Goal: Task Accomplishment & Management: Use online tool/utility

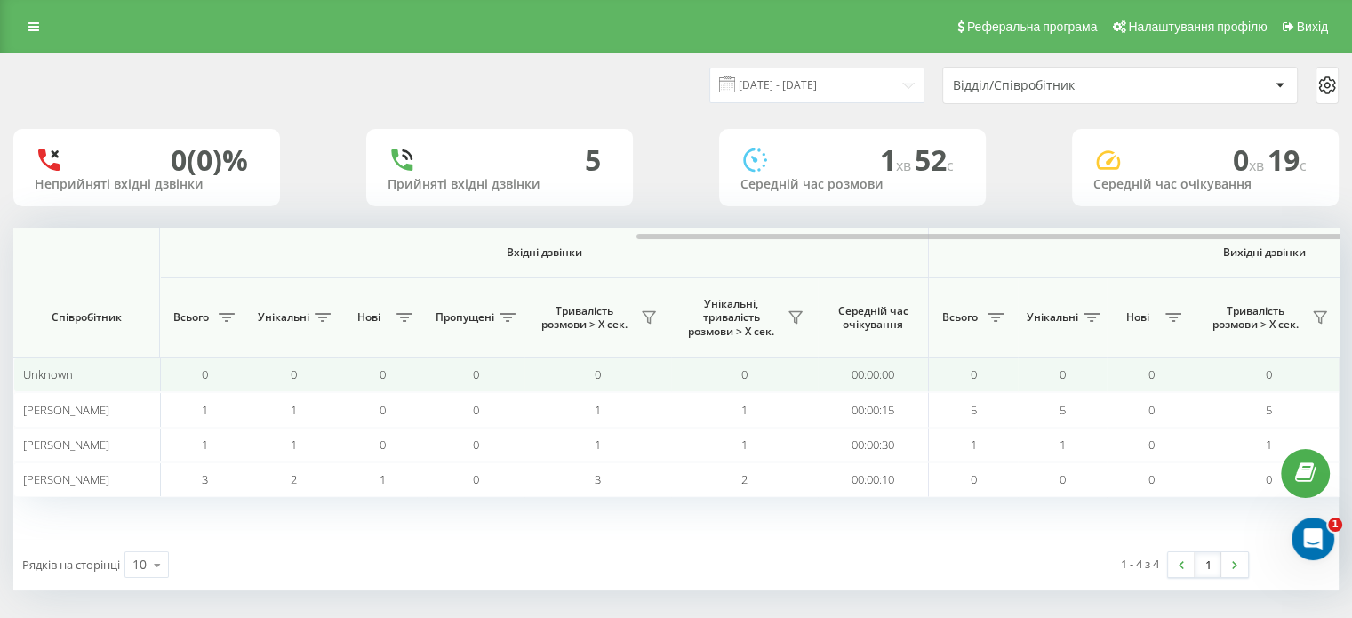
scroll to position [0, 405]
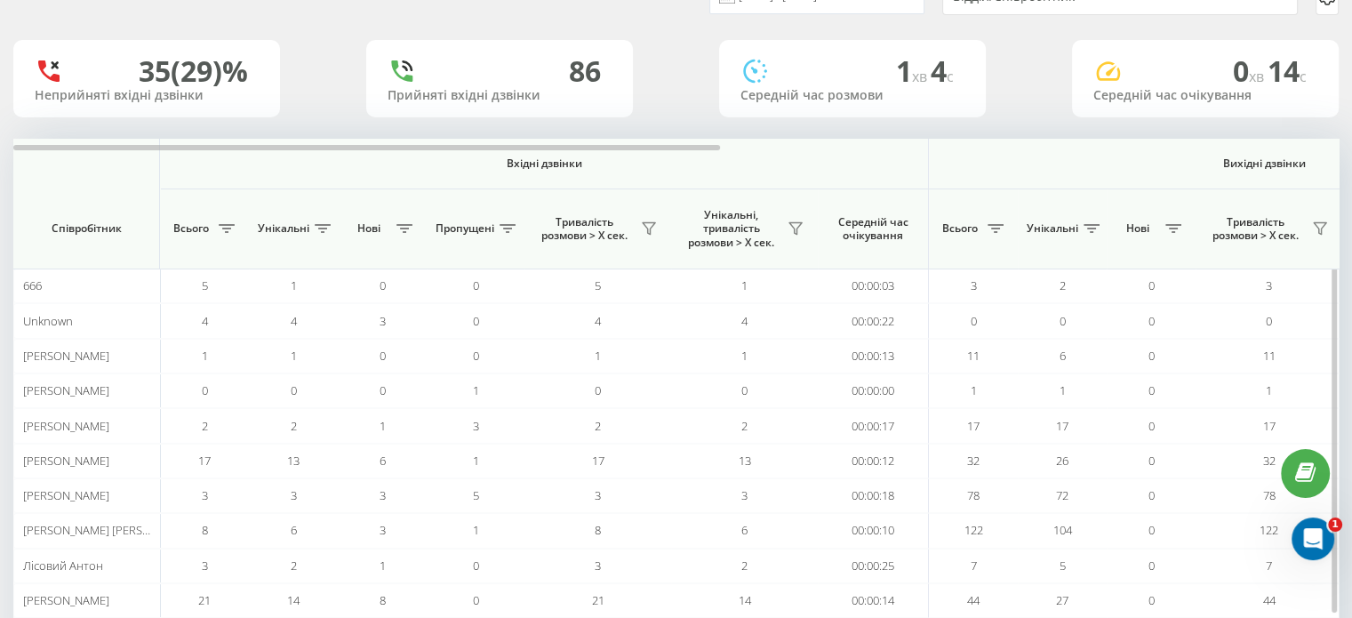
scroll to position [172, 0]
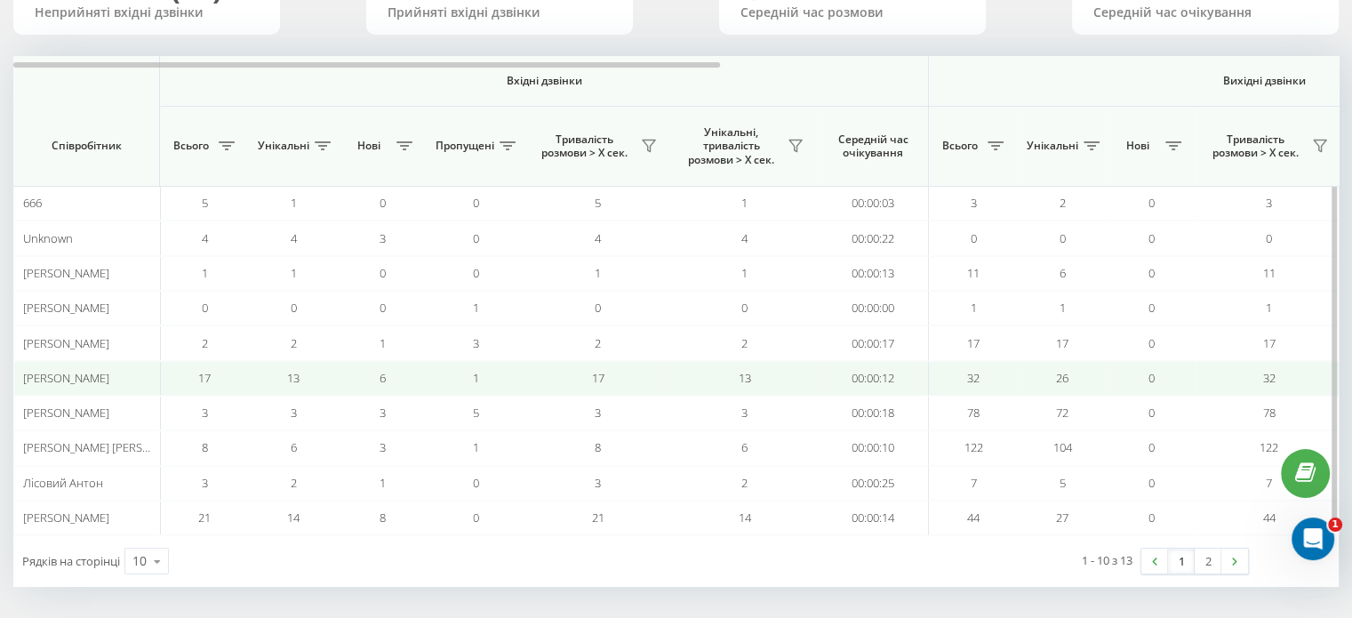
click at [204, 371] on span "17" at bounding box center [204, 378] width 12 height 16
click at [124, 374] on div "[PERSON_NAME]" at bounding box center [87, 378] width 128 height 15
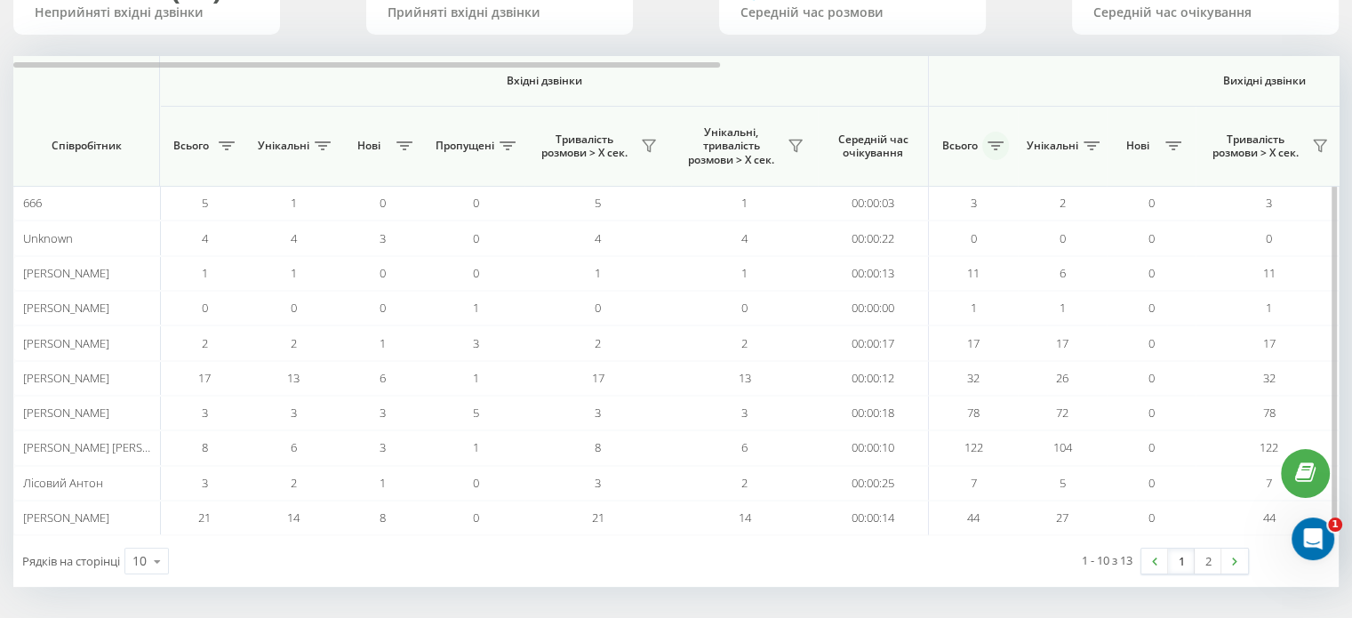
click at [1000, 148] on icon at bounding box center [996, 145] width 16 height 9
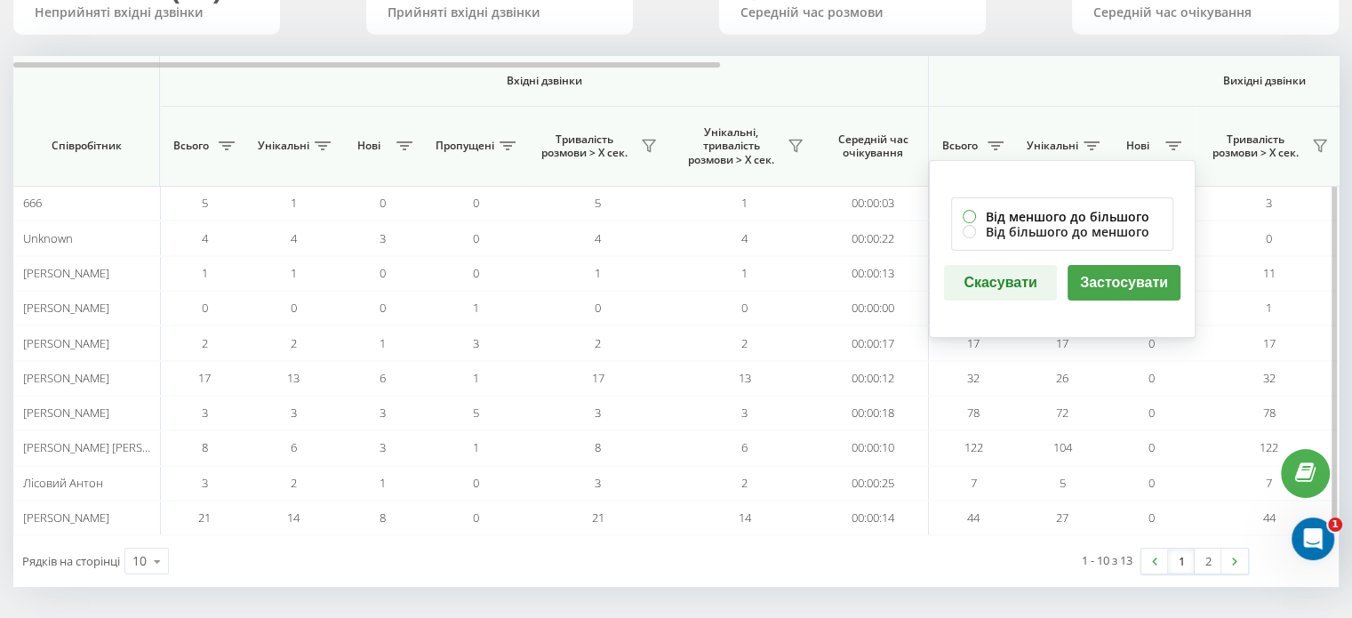
click at [971, 209] on label "Від меншого до більшого" at bounding box center [1062, 216] width 199 height 15
radio input "true"
click at [1098, 265] on button "Застосувати" at bounding box center [1124, 283] width 113 height 36
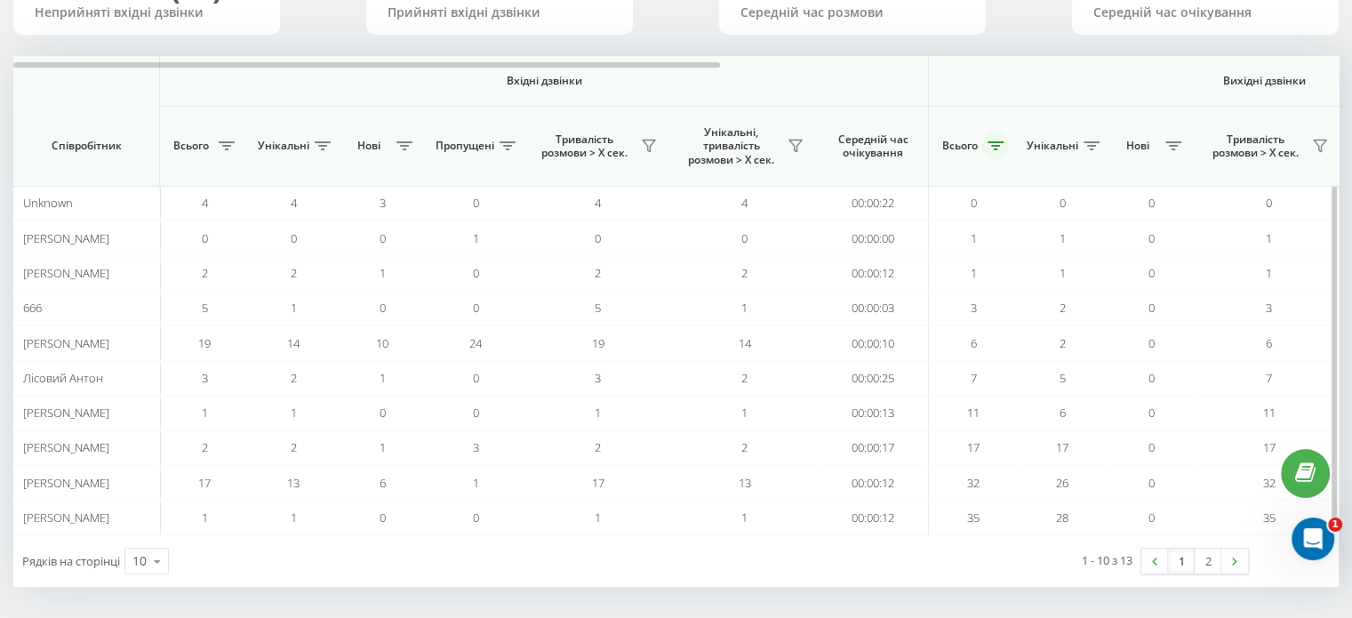
click at [984, 148] on button at bounding box center [996, 146] width 27 height 28
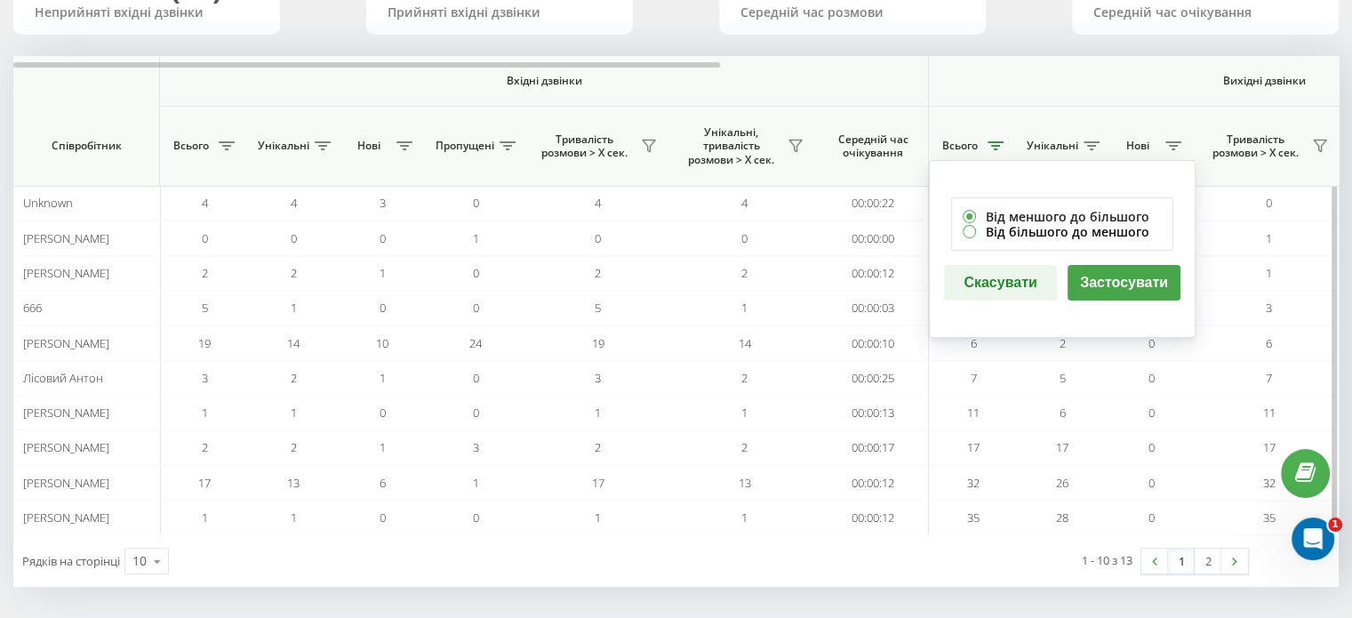
click at [967, 230] on label "Від більшого до меншого" at bounding box center [1062, 231] width 199 height 15
radio input "false"
radio input "true"
click at [1106, 283] on button "Застосувати" at bounding box center [1124, 283] width 113 height 36
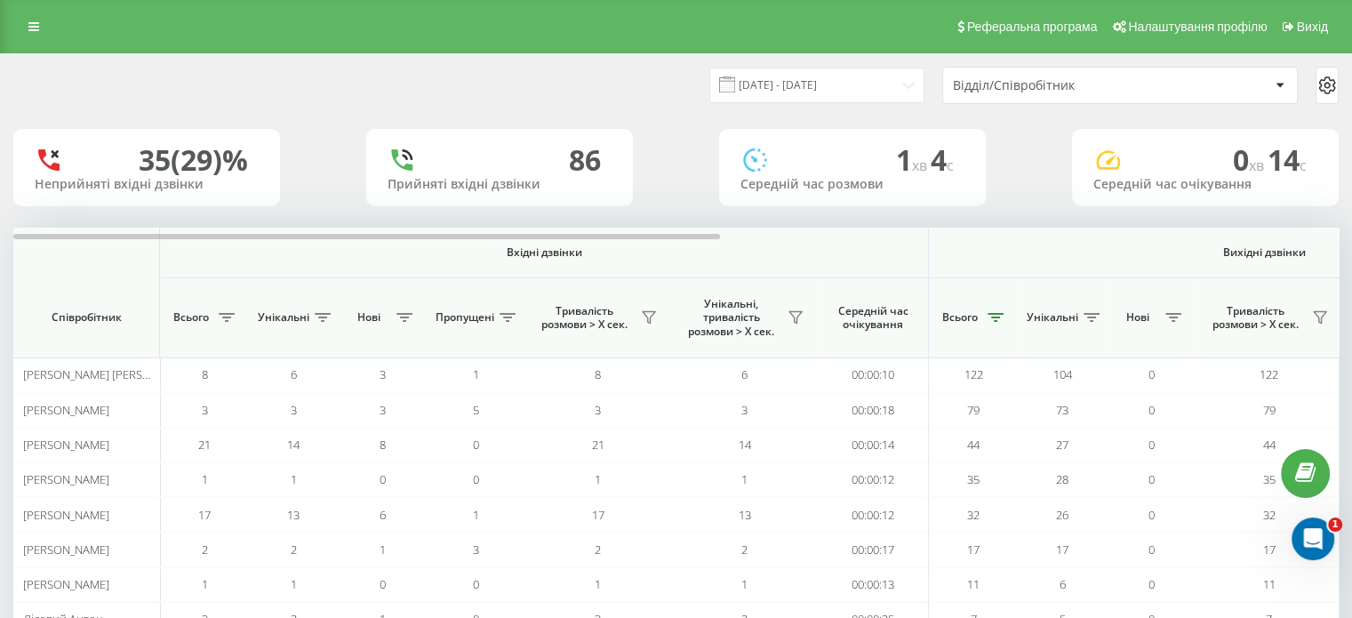
scroll to position [0, 0]
click at [853, 88] on input "[DATE] - [DATE]" at bounding box center [817, 85] width 215 height 35
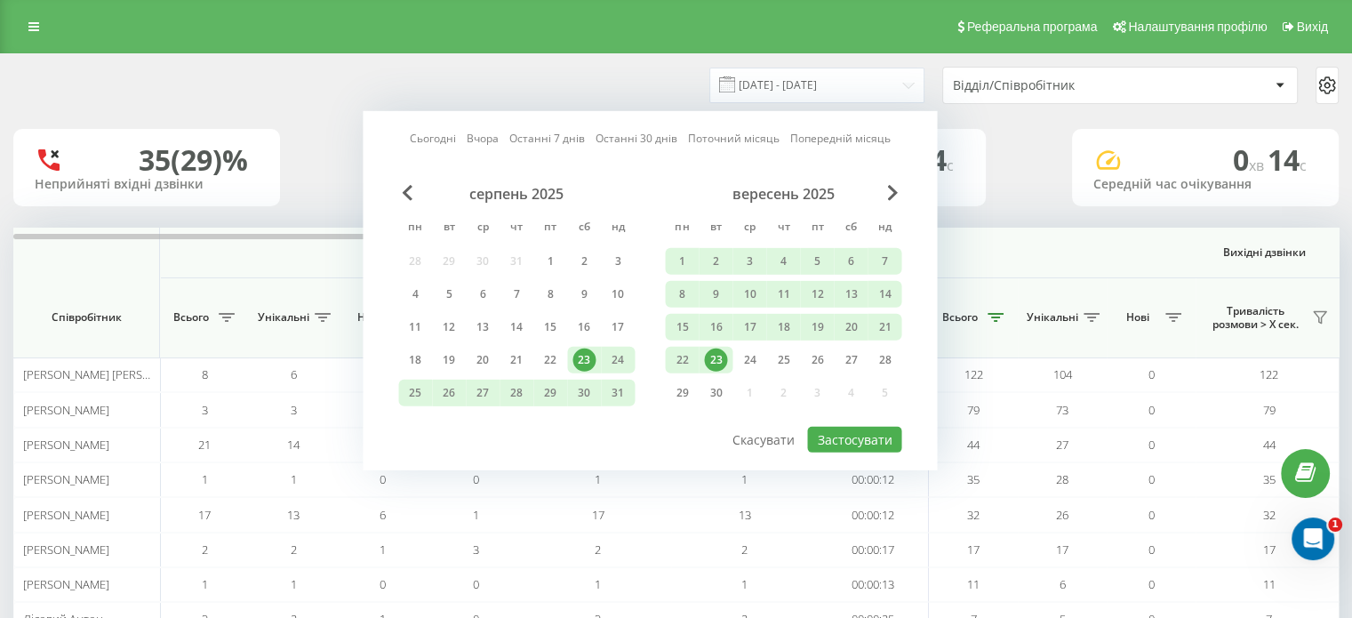
click at [709, 355] on div "23" at bounding box center [715, 360] width 23 height 23
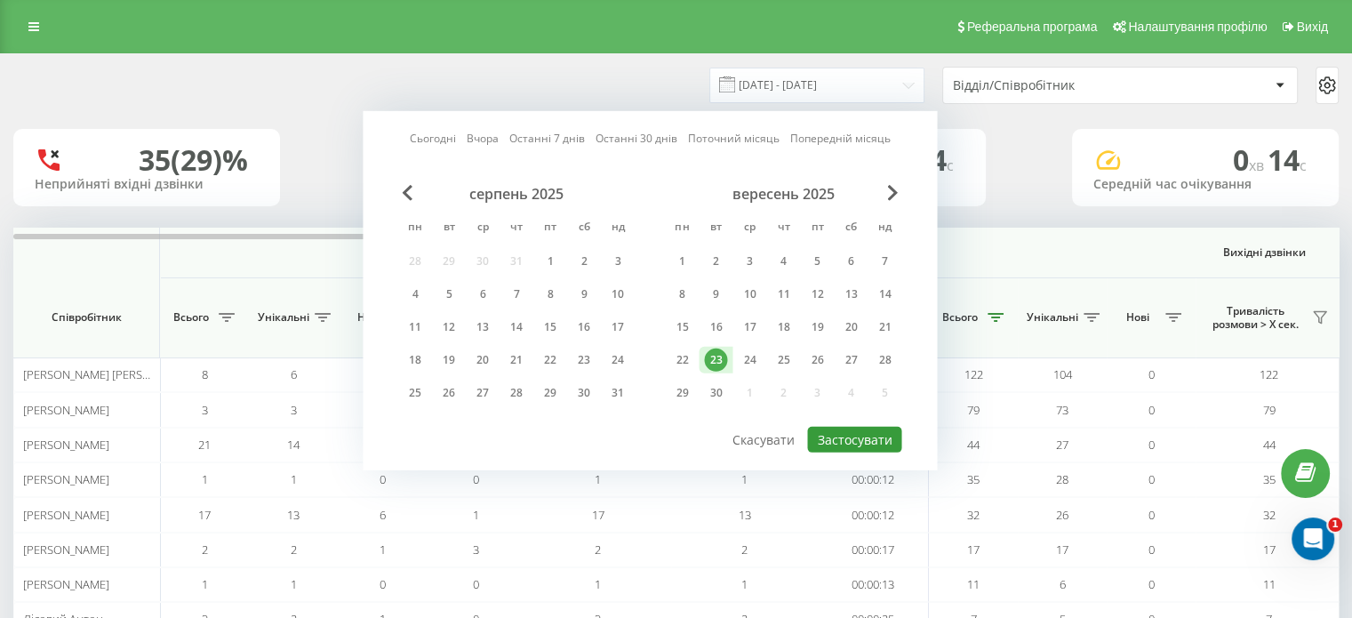
click at [825, 438] on button "Застосувати" at bounding box center [854, 440] width 94 height 26
type input "[DATE] - [DATE]"
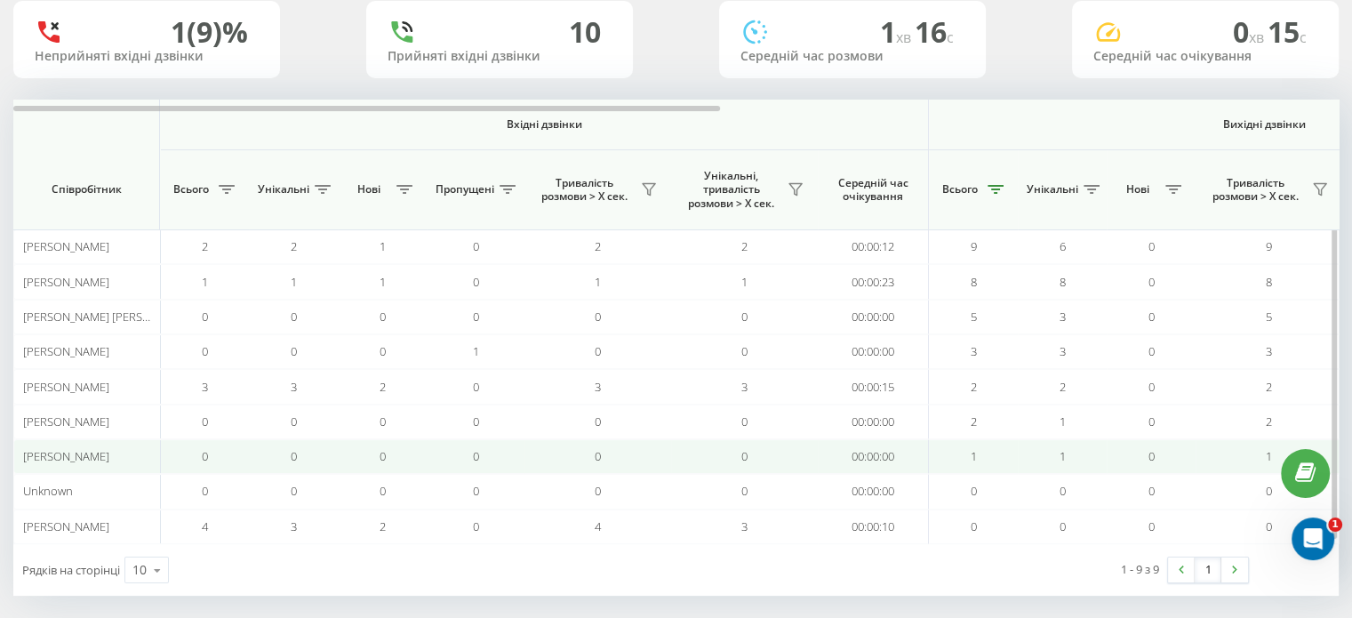
scroll to position [138, 0]
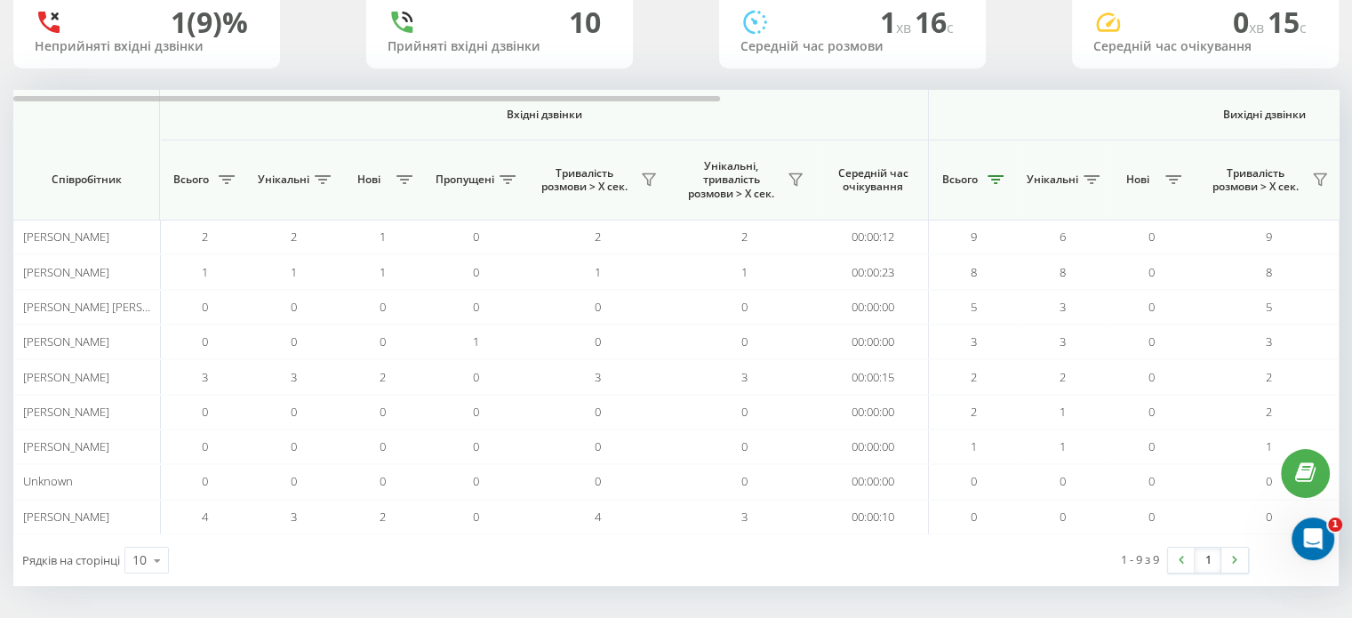
click at [1338, 253] on div "[DATE] - [DATE] Відділ/Співробітник 1 (9)% Неприйняті вхідні дзвінки [GEOGRAPHI…" at bounding box center [676, 269] width 1352 height 706
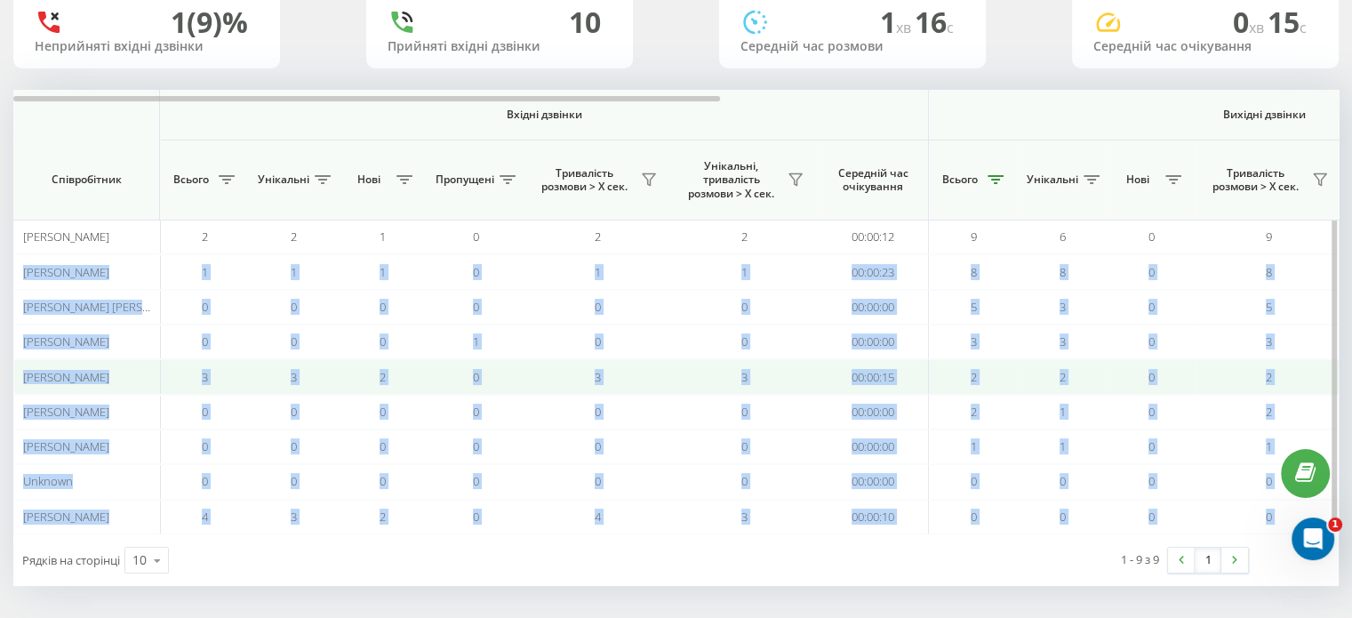
click at [680, 385] on td "3" at bounding box center [744, 376] width 147 height 35
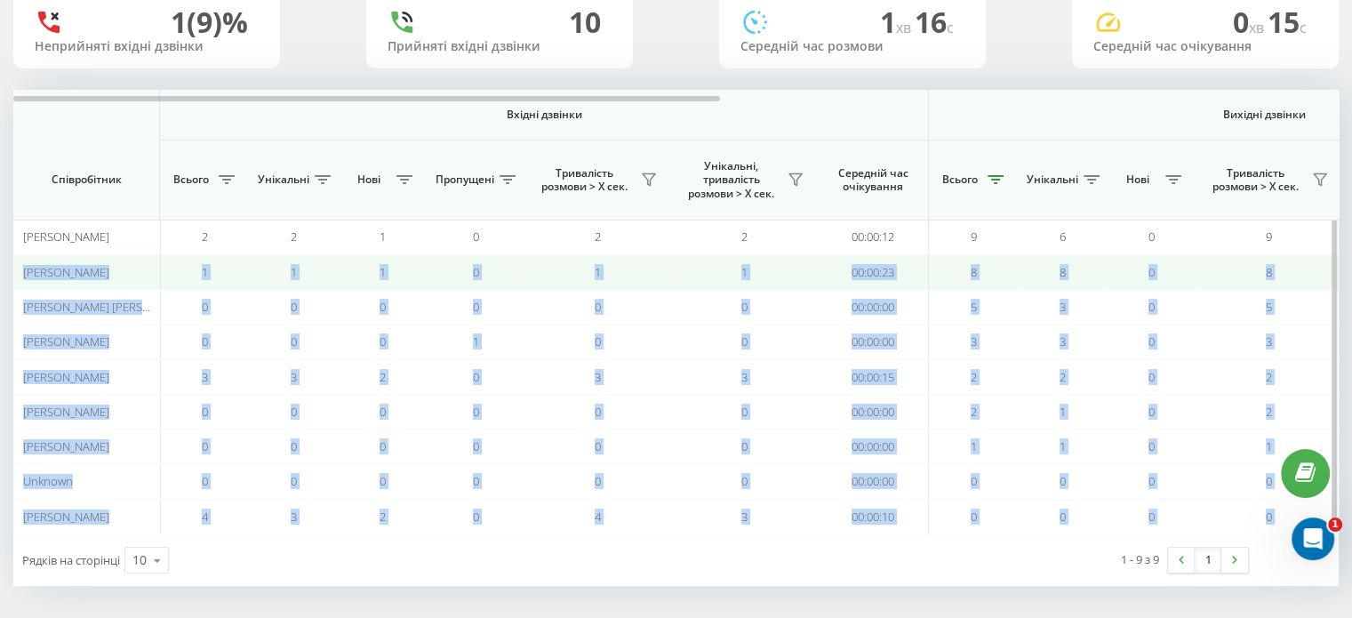
scroll to position [44, 0]
